Goal: Task Accomplishment & Management: Manage account settings

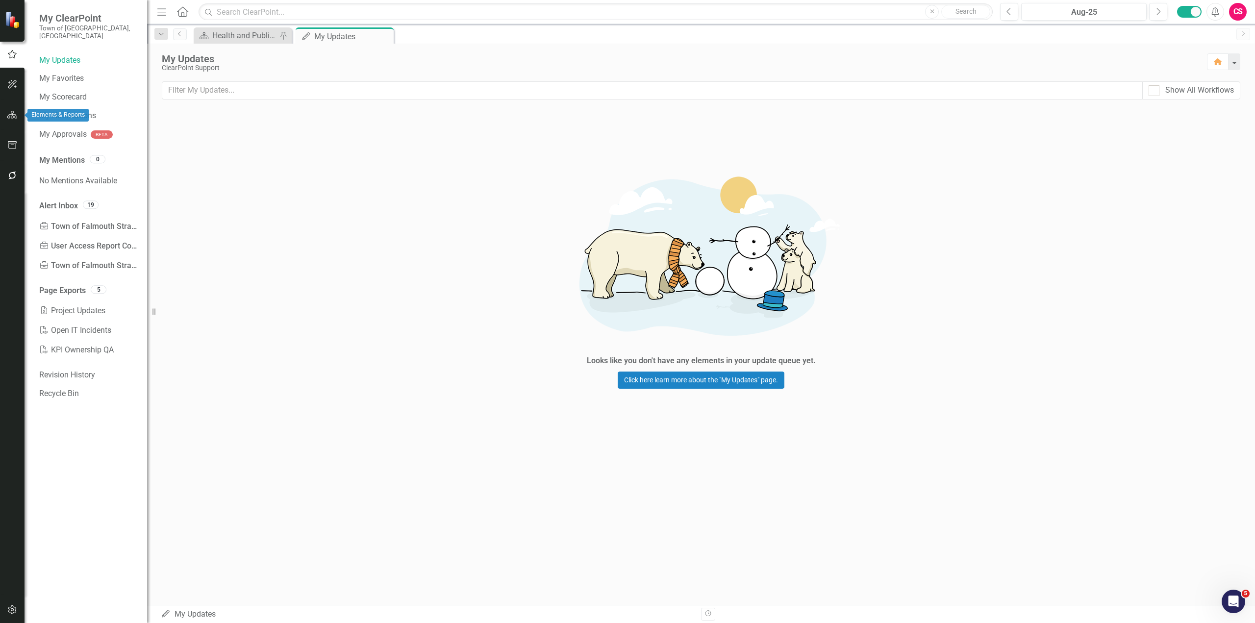
click at [15, 118] on icon "button" at bounding box center [12, 115] width 10 height 8
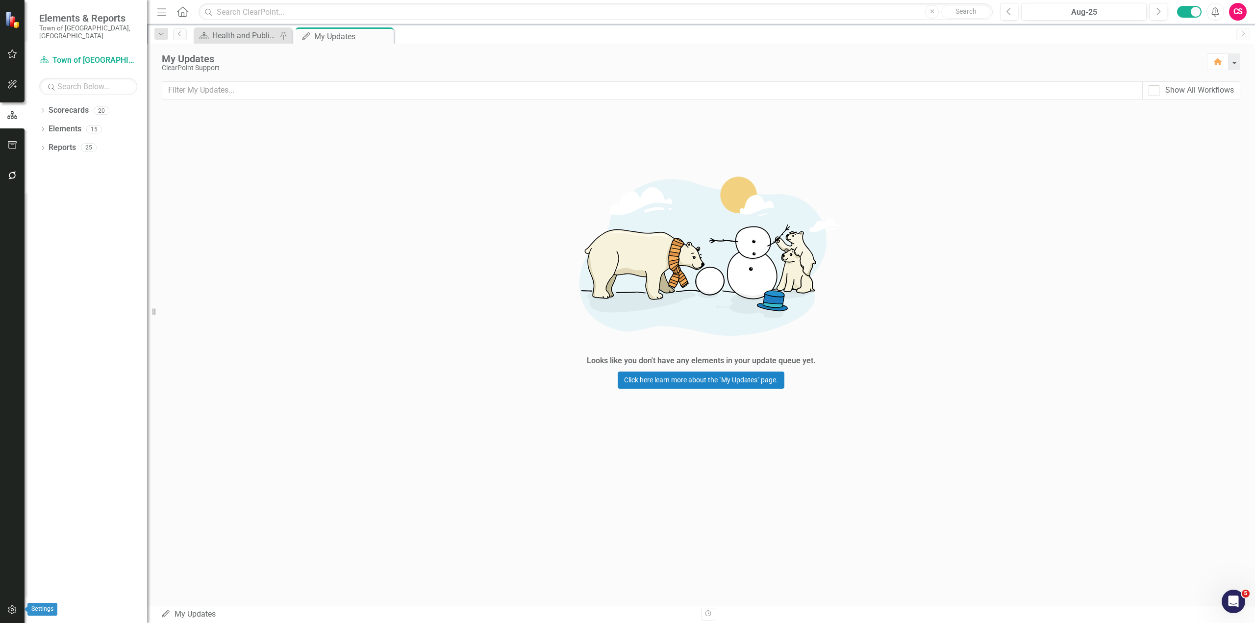
click at [19, 612] on button "button" at bounding box center [12, 610] width 22 height 21
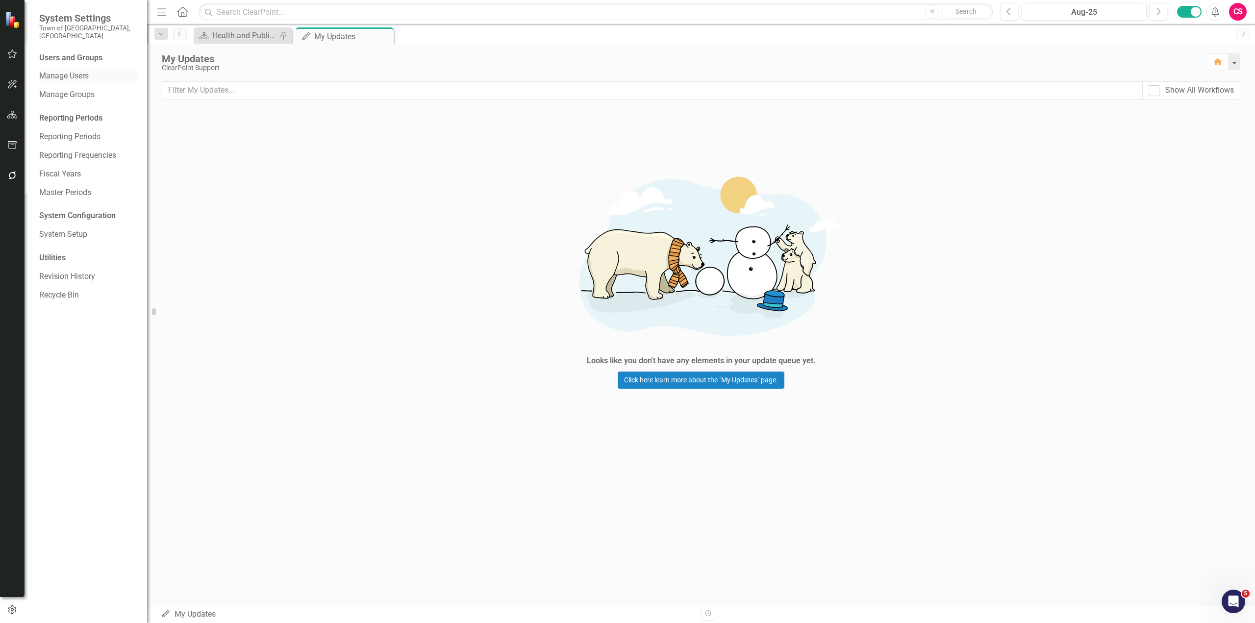
click at [78, 71] on link "Manage Users" at bounding box center [88, 76] width 98 height 11
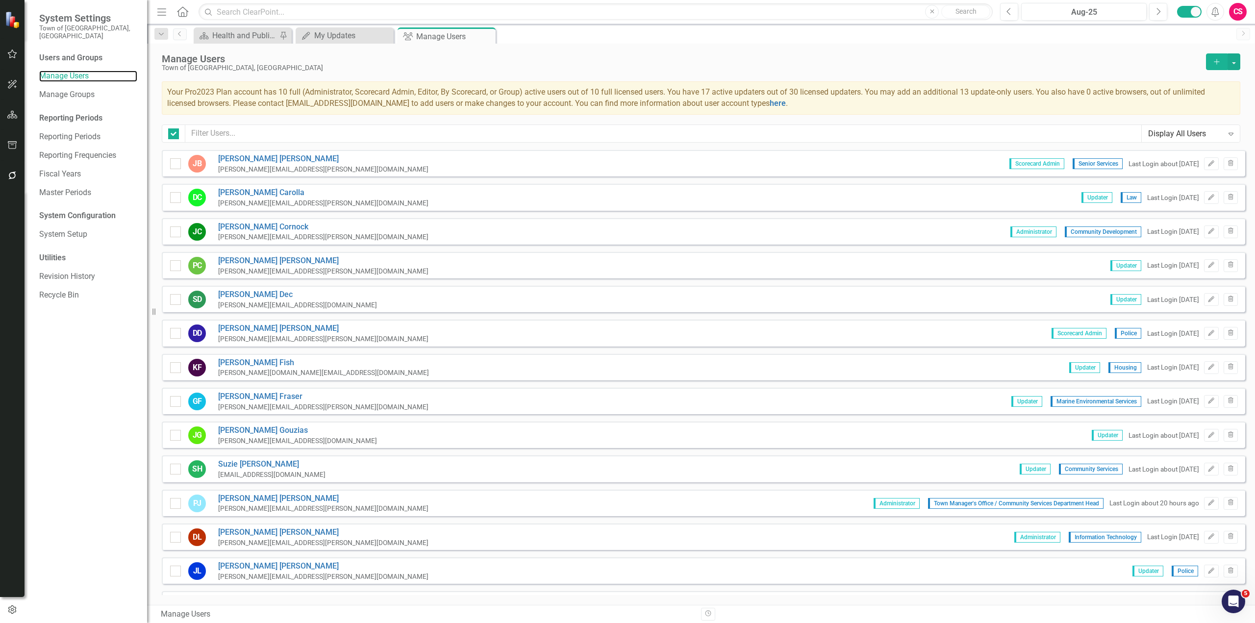
checkbox input "false"
click at [272, 134] on input "text" at bounding box center [663, 133] width 956 height 18
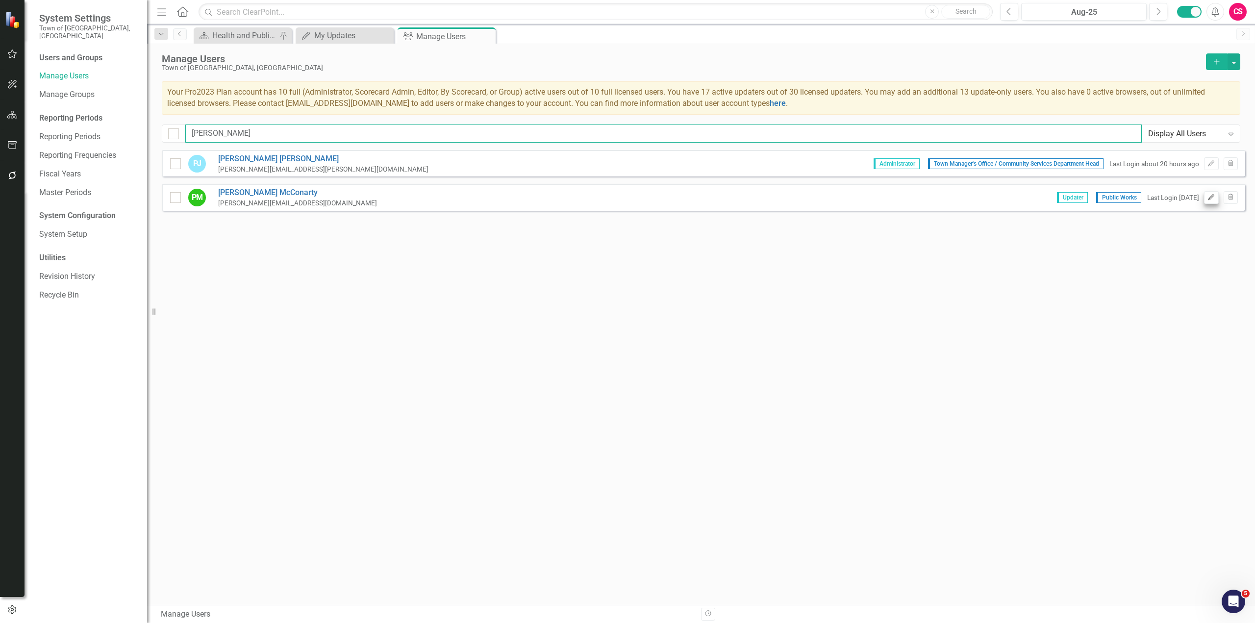
type input "[PERSON_NAME]"
click at [1208, 199] on icon "Edit" at bounding box center [1210, 198] width 7 height 6
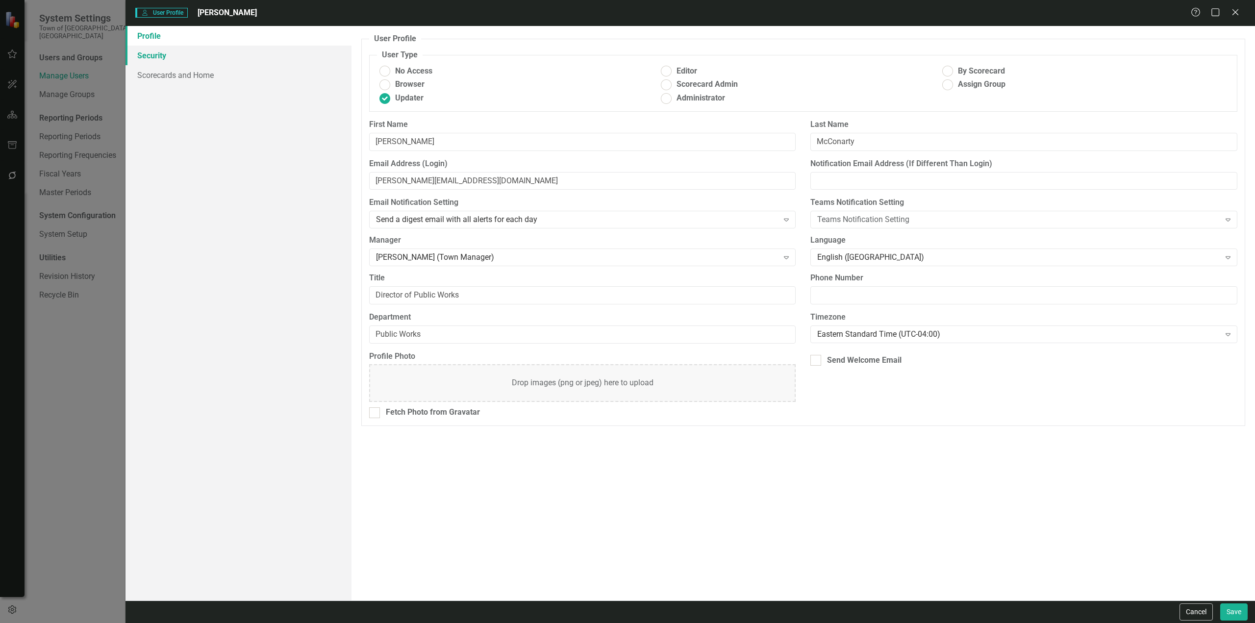
click at [183, 53] on link "Security" at bounding box center [238, 56] width 226 height 20
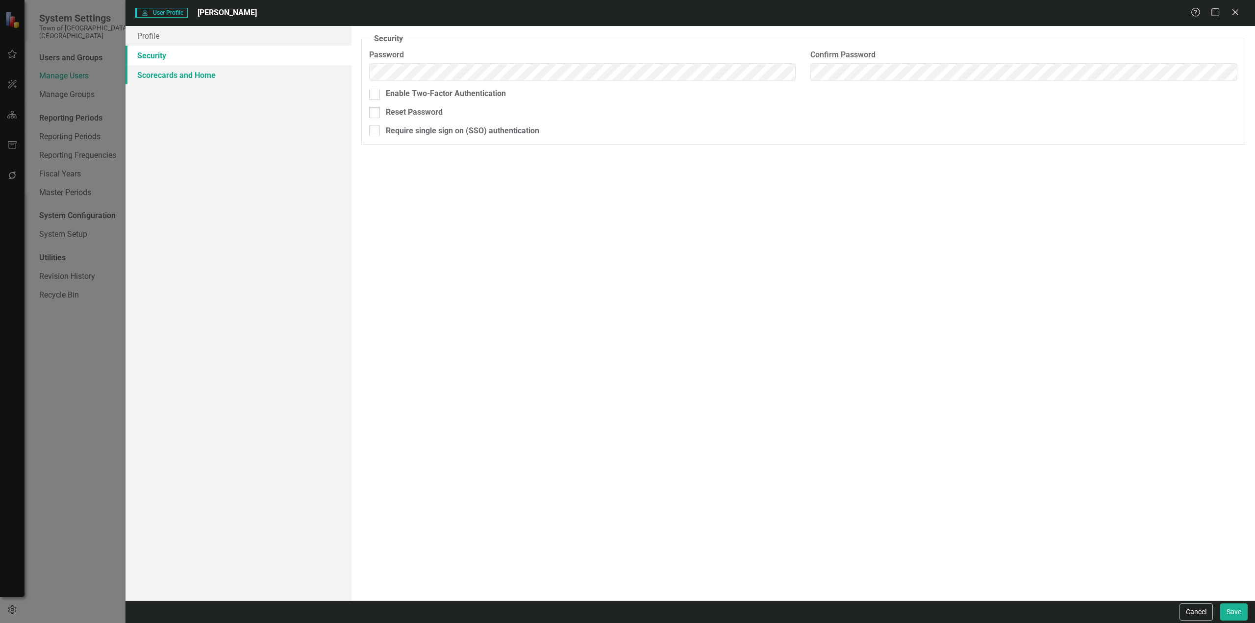
click at [186, 71] on link "Scorecards and Home" at bounding box center [238, 75] width 226 height 20
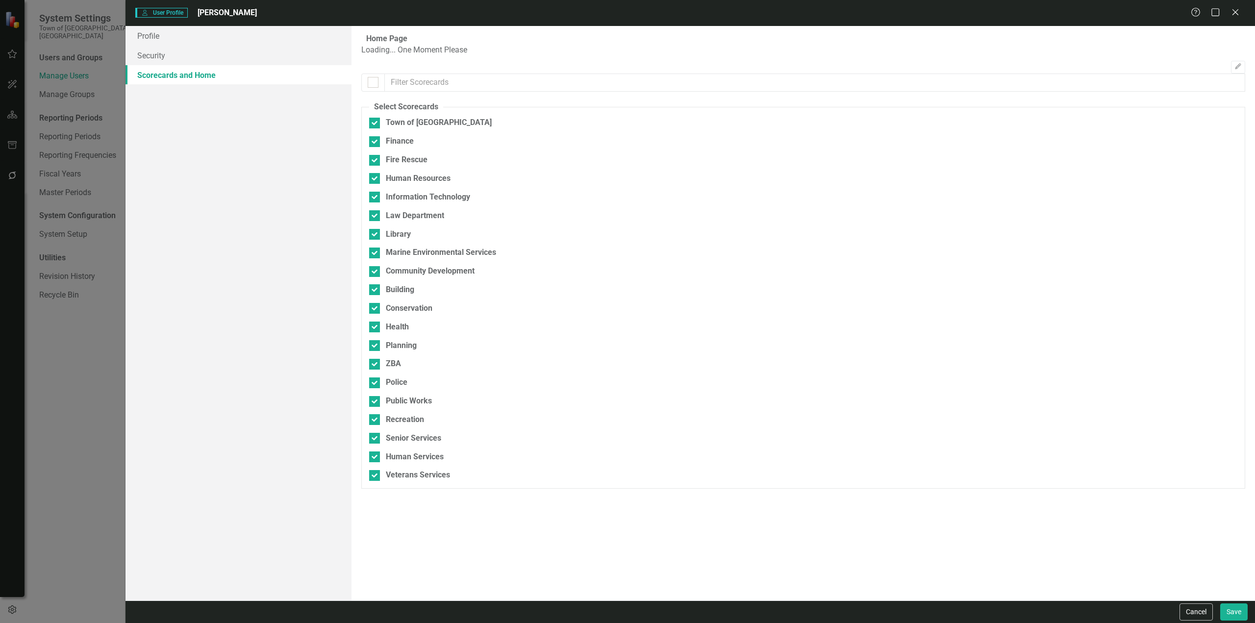
checkbox input "true"
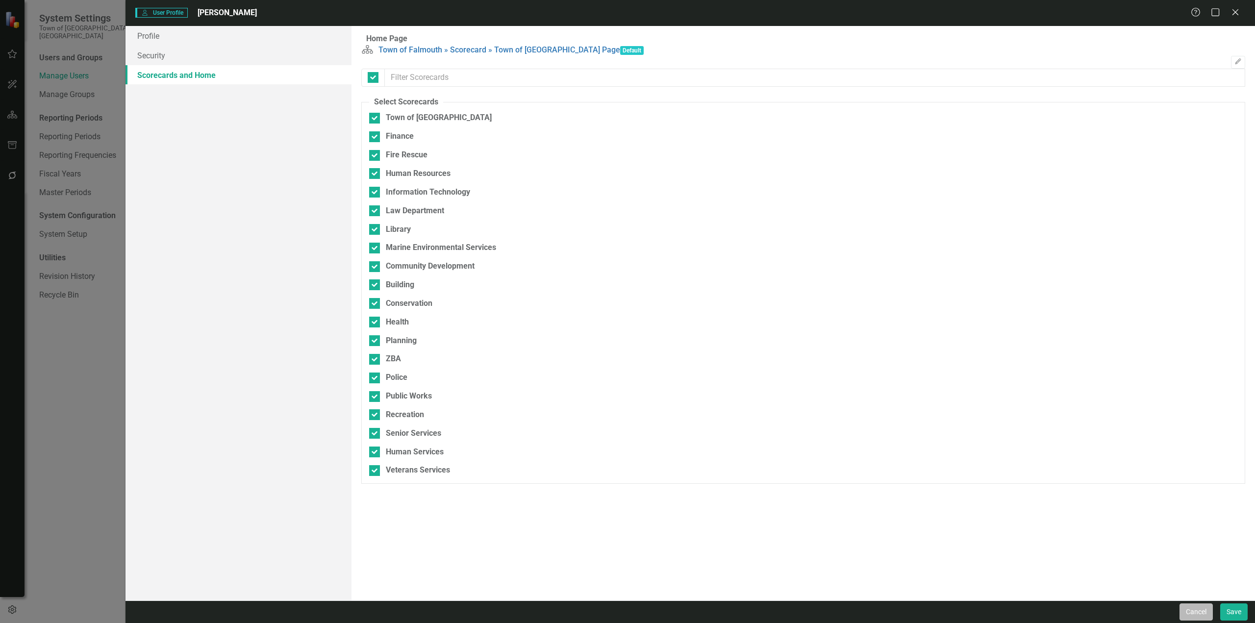
click at [1193, 611] on button "Cancel" at bounding box center [1195, 611] width 33 height 17
